Goal: Find specific page/section: Find specific page/section

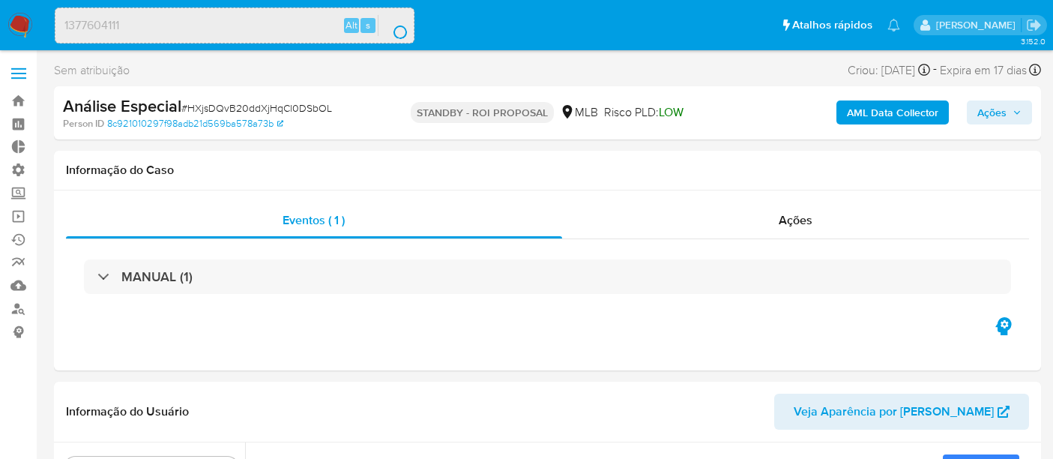
select select "10"
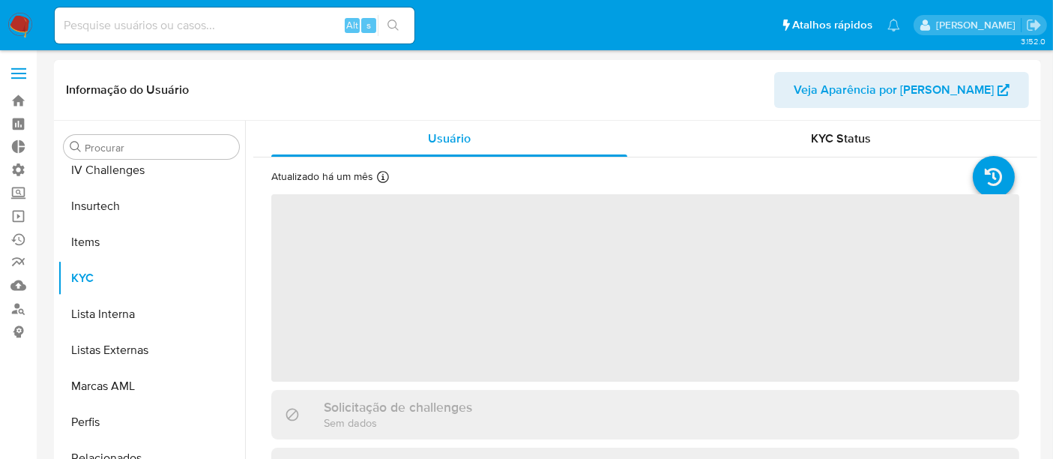
scroll to position [633, 0]
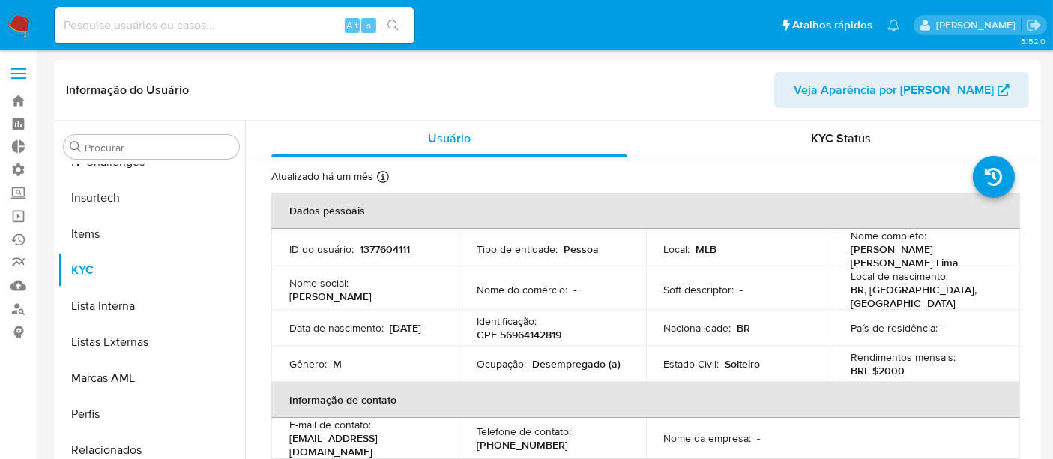
select select "10"
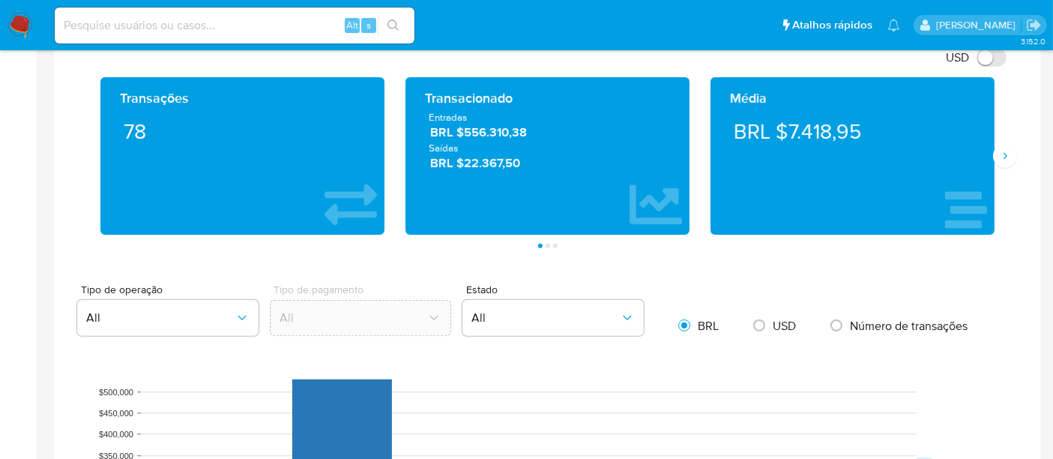
scroll to position [833, 0]
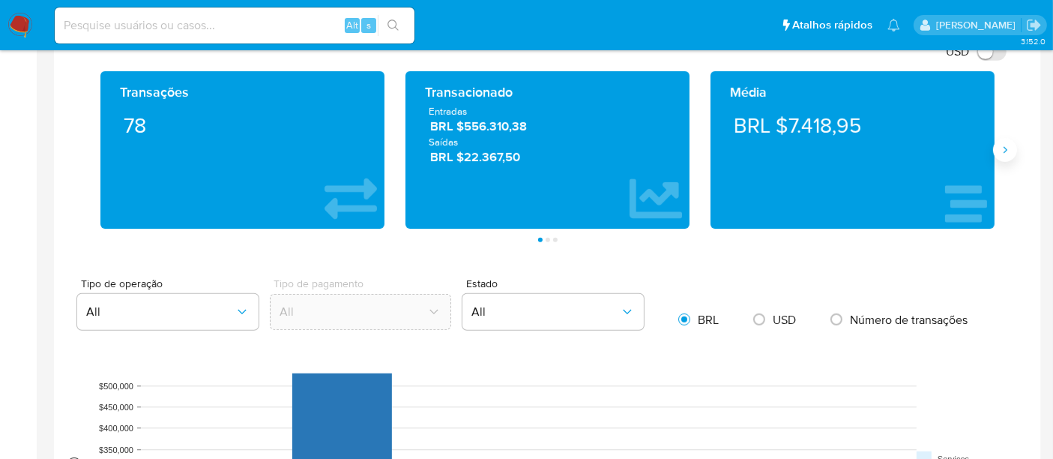
click at [1007, 152] on icon "Siguiente" at bounding box center [1005, 150] width 12 height 12
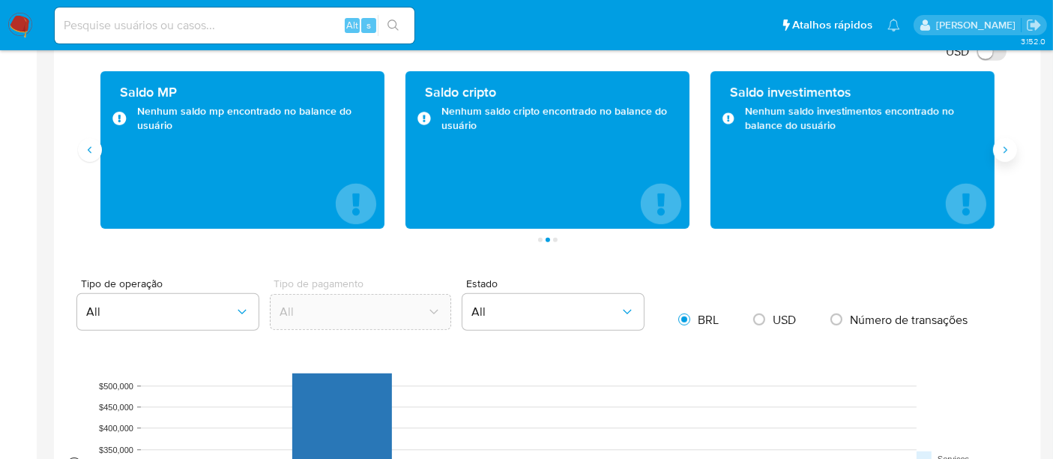
click at [1007, 152] on icon "Siguiente" at bounding box center [1005, 150] width 12 height 12
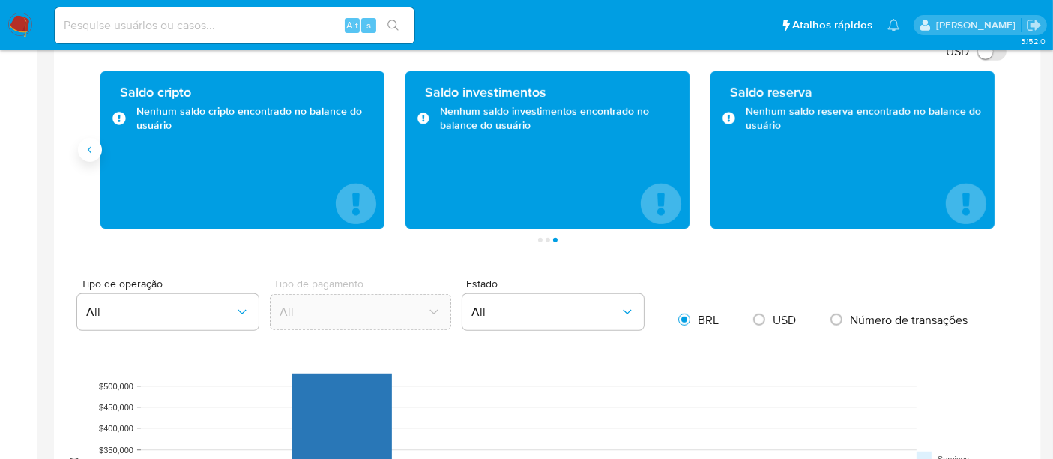
click at [88, 146] on icon "Anterior" at bounding box center [90, 150] width 12 height 12
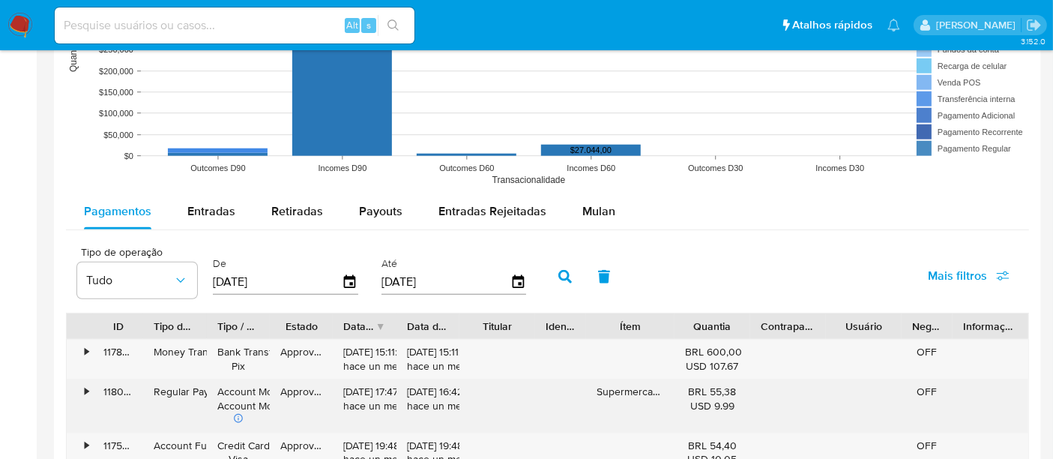
scroll to position [1249, 0]
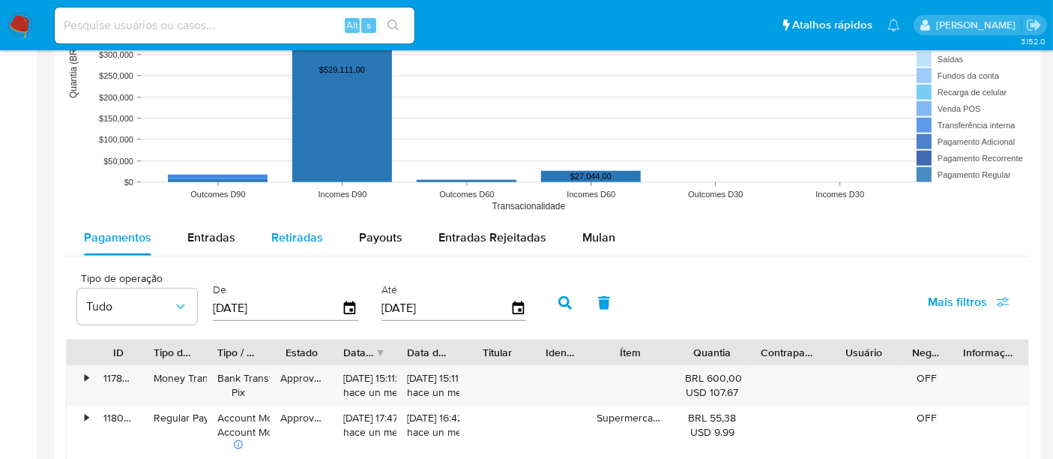
click at [296, 234] on span "Retiradas" at bounding box center [297, 237] width 52 height 17
select select "10"
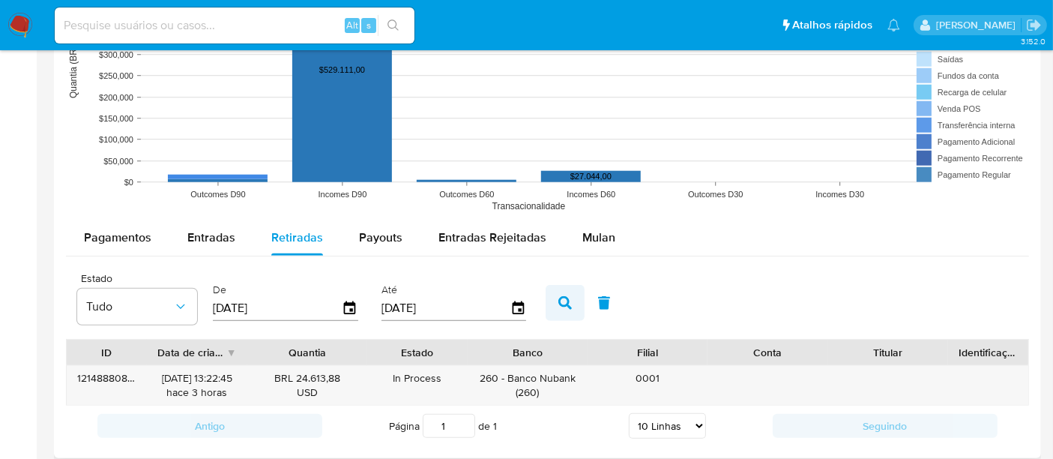
click at [563, 301] on icon "button" at bounding box center [564, 302] width 13 height 13
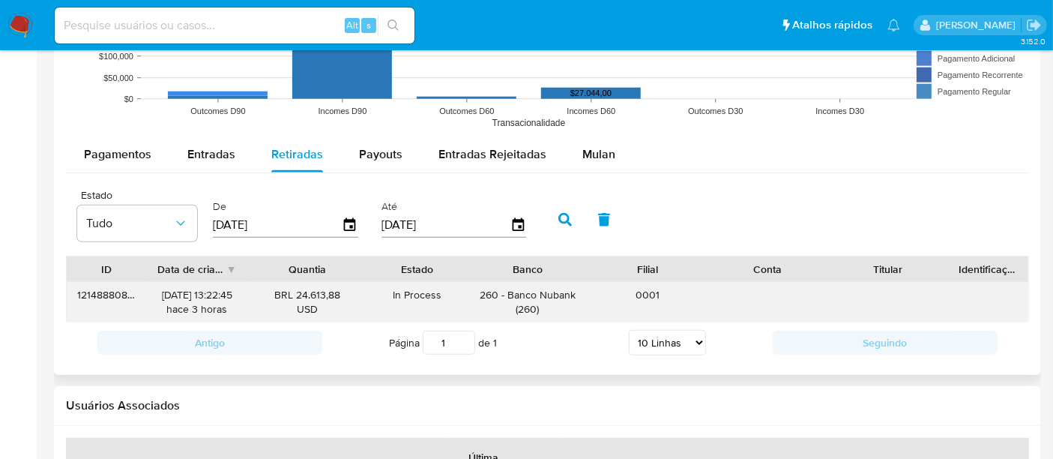
click at [99, 298] on div "121488808167" at bounding box center [107, 302] width 80 height 39
